Goal: Information Seeking & Learning: Stay updated

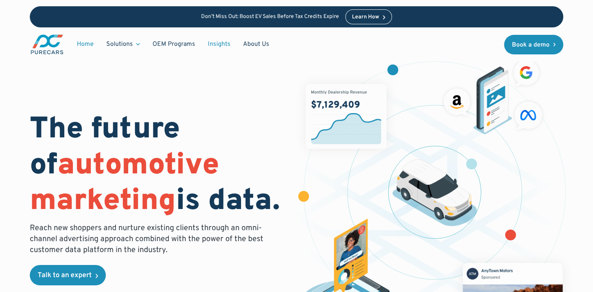
click at [221, 40] on link "Insights" at bounding box center [218, 44] width 35 height 15
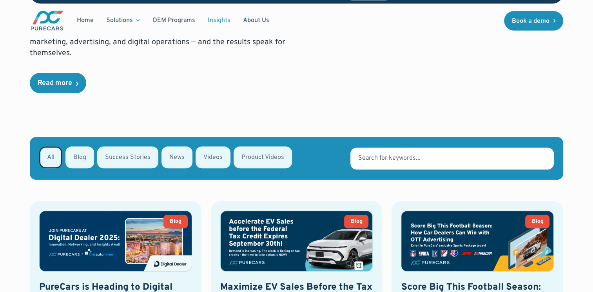
scroll to position [232, 0]
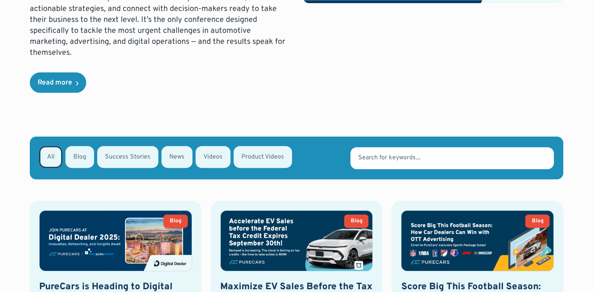
click at [176, 146] on div "Email Form" at bounding box center [176, 157] width 31 height 22
click at [174, 154] on input "News" at bounding box center [171, 156] width 5 height 5
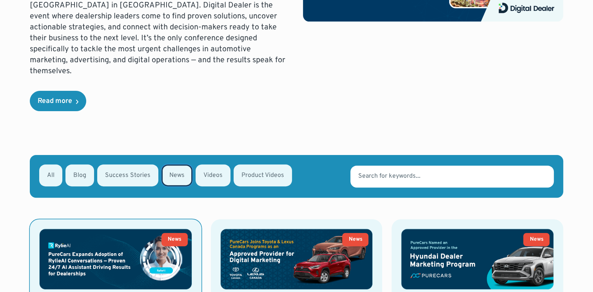
scroll to position [197, 0]
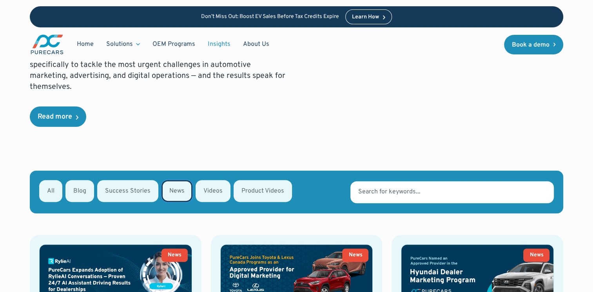
click at [51, 180] on div "Email Form" at bounding box center [50, 191] width 23 height 22
radio input "false"
click at [51, 188] on input "All" at bounding box center [49, 190] width 5 height 5
radio input "true"
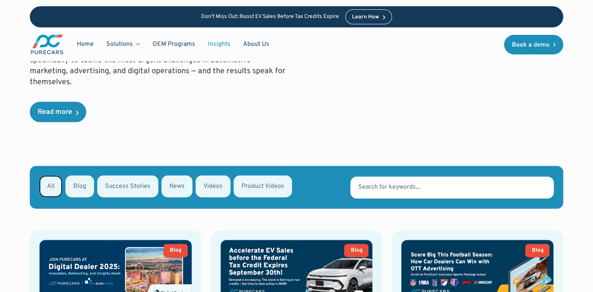
scroll to position [202, 0]
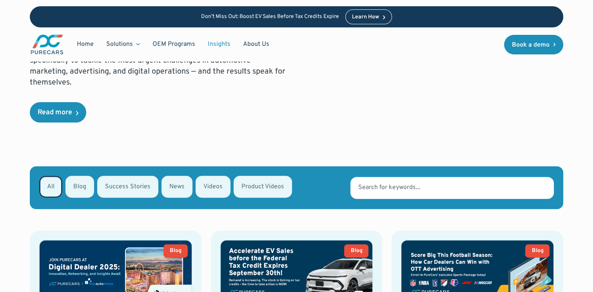
click at [165, 176] on div "Email Form" at bounding box center [176, 187] width 31 height 22
click at [169, 184] on input "News" at bounding box center [171, 186] width 5 height 5
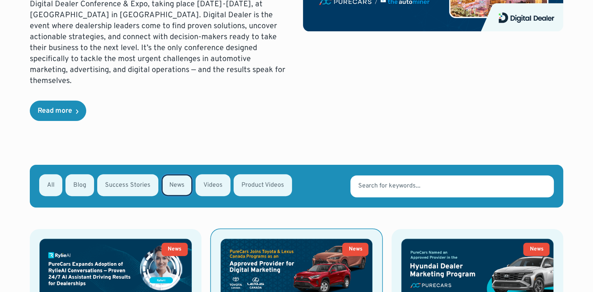
scroll to position [185, 0]
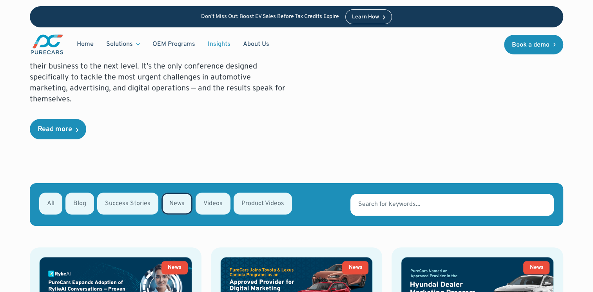
click at [52, 193] on div "Email Form" at bounding box center [50, 204] width 23 height 22
radio input "false"
click at [52, 201] on input "All" at bounding box center [49, 203] width 5 height 5
radio input "true"
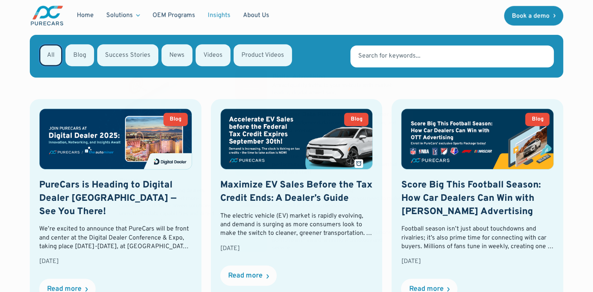
scroll to position [335, 0]
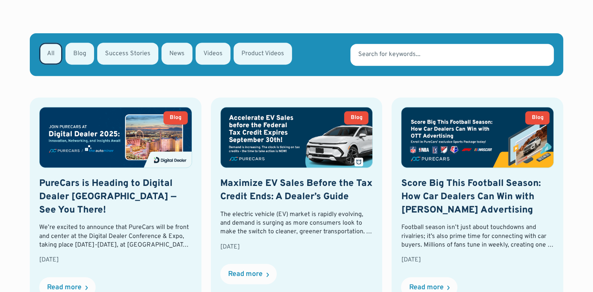
click at [174, 43] on div "Email Form" at bounding box center [176, 54] width 31 height 22
click at [174, 51] on input "News" at bounding box center [171, 53] width 5 height 5
radio input "true"
